Goal: Find specific page/section: Find specific page/section

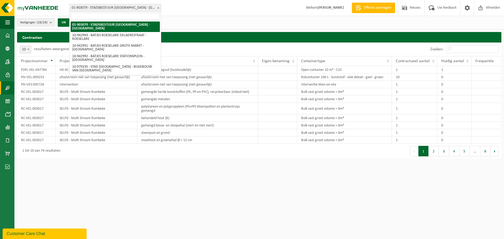
click at [158, 7] on span at bounding box center [158, 7] width 5 height 7
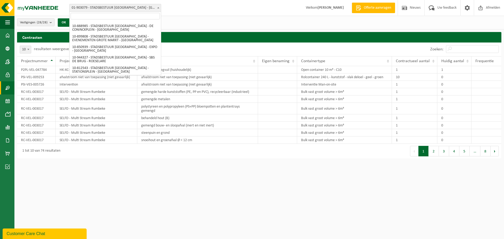
scroll to position [159, 0]
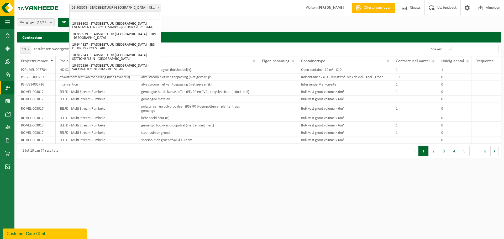
select select "2664"
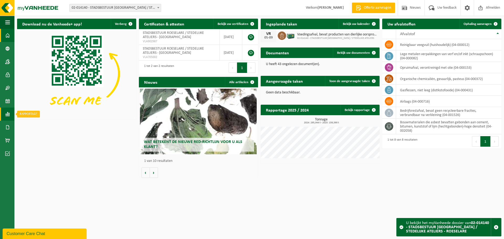
click at [8, 117] on span at bounding box center [7, 114] width 5 height 13
click at [46, 115] on span "In grafiekvorm" at bounding box center [42, 114] width 24 height 10
